Goal: Information Seeking & Learning: Learn about a topic

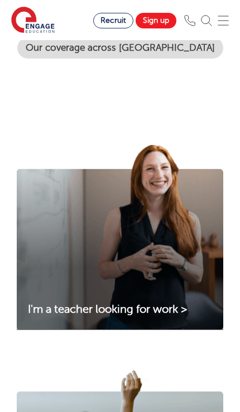
scroll to position [395, 0]
click at [198, 306] on link "I'm a teacher looking for work >" at bounding box center [107, 309] width 181 height 13
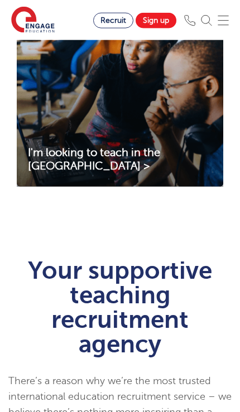
scroll to position [869, 0]
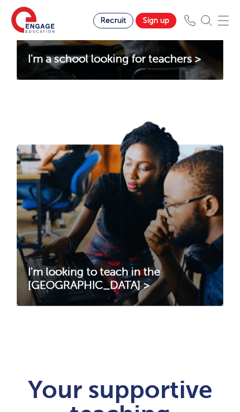
click at [47, 248] on img at bounding box center [120, 213] width 206 height 186
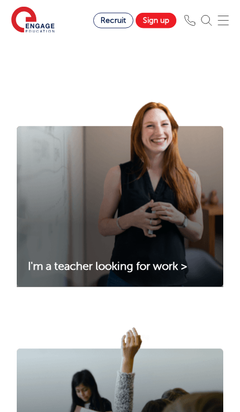
scroll to position [434, 0]
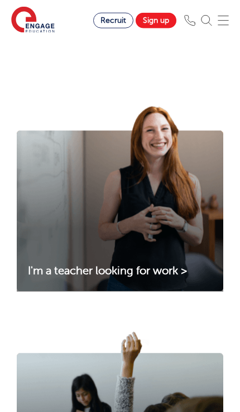
click at [35, 223] on img at bounding box center [120, 199] width 206 height 186
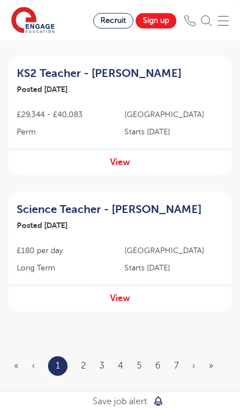
scroll to position [1247, 0]
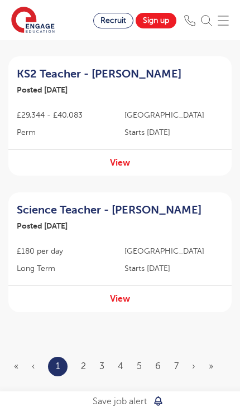
click at [81, 361] on link "2" at bounding box center [83, 366] width 5 height 10
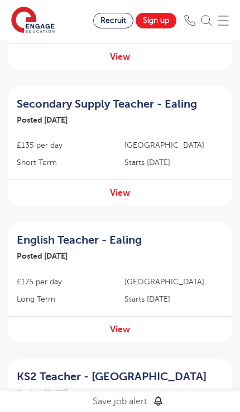
scroll to position [851, 0]
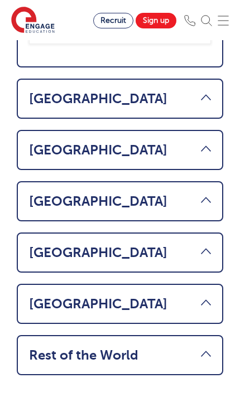
scroll to position [990, 0]
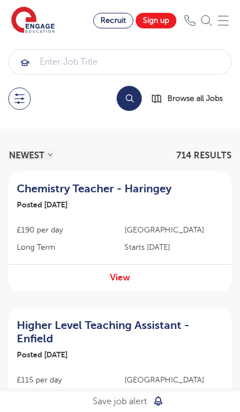
click at [25, 153] on select "NEWEST OLDEST" at bounding box center [30, 155] width 44 height 9
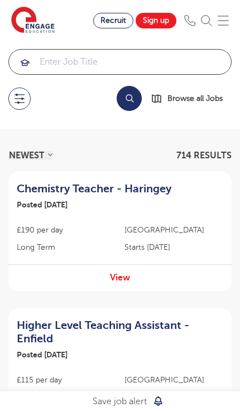
click at [41, 56] on input "search" at bounding box center [120, 62] width 222 height 25
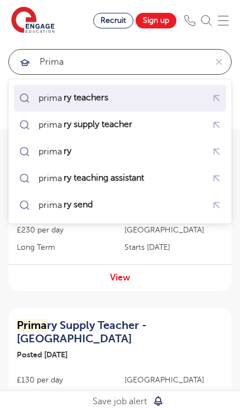
click at [49, 93] on div "prima ry teachers" at bounding box center [73, 98] width 71 height 11
type input "primary teachers"
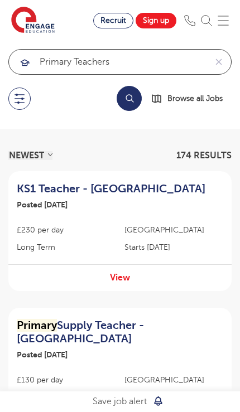
click button "Submit" at bounding box center [0, 0] width 0 height 0
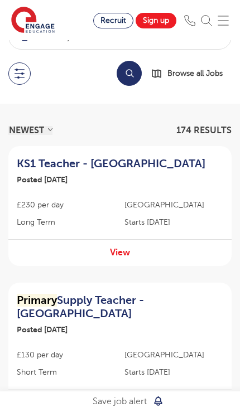
scroll to position [25, 0]
click at [108, 260] on div "View" at bounding box center [119, 252] width 223 height 26
click at [120, 252] on link "View" at bounding box center [120, 253] width 20 height 10
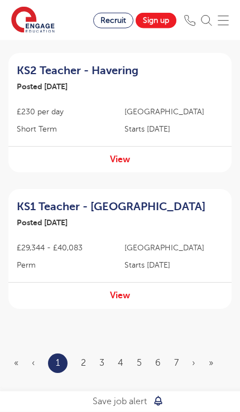
scroll to position [1237, 0]
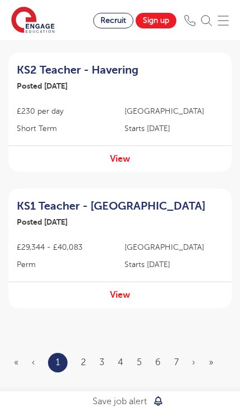
click at [86, 358] on link "2" at bounding box center [83, 363] width 5 height 10
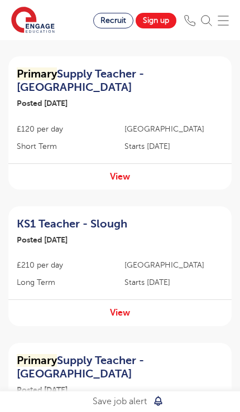
scroll to position [969, 0]
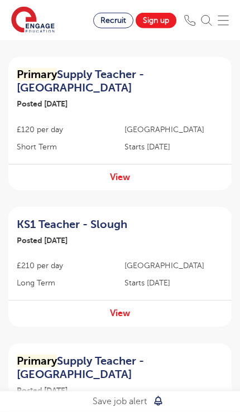
click at [213, 218] on div "KS1 Teacher - Slough Posted [DATE]" at bounding box center [120, 233] width 206 height 31
click at [180, 300] on div "View" at bounding box center [119, 313] width 223 height 26
click at [126, 308] on link "View" at bounding box center [120, 313] width 20 height 10
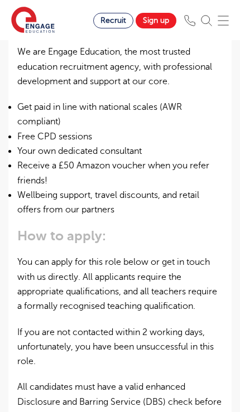
scroll to position [884, 0]
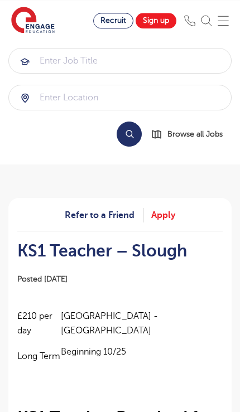
scroll to position [1, 0]
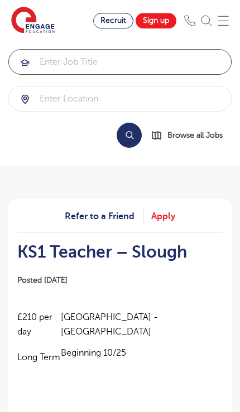
click at [45, 66] on input "search" at bounding box center [120, 62] width 222 height 25
type input "weekend"
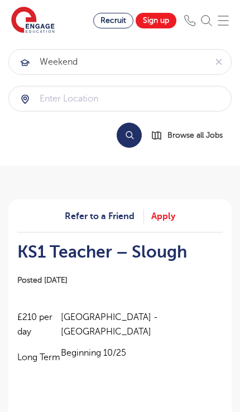
click at [134, 142] on button "Search" at bounding box center [129, 135] width 25 height 25
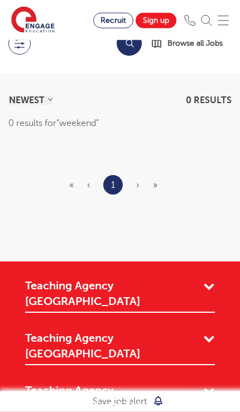
scroll to position [223, 0]
